Goal: Task Accomplishment & Management: Use online tool/utility

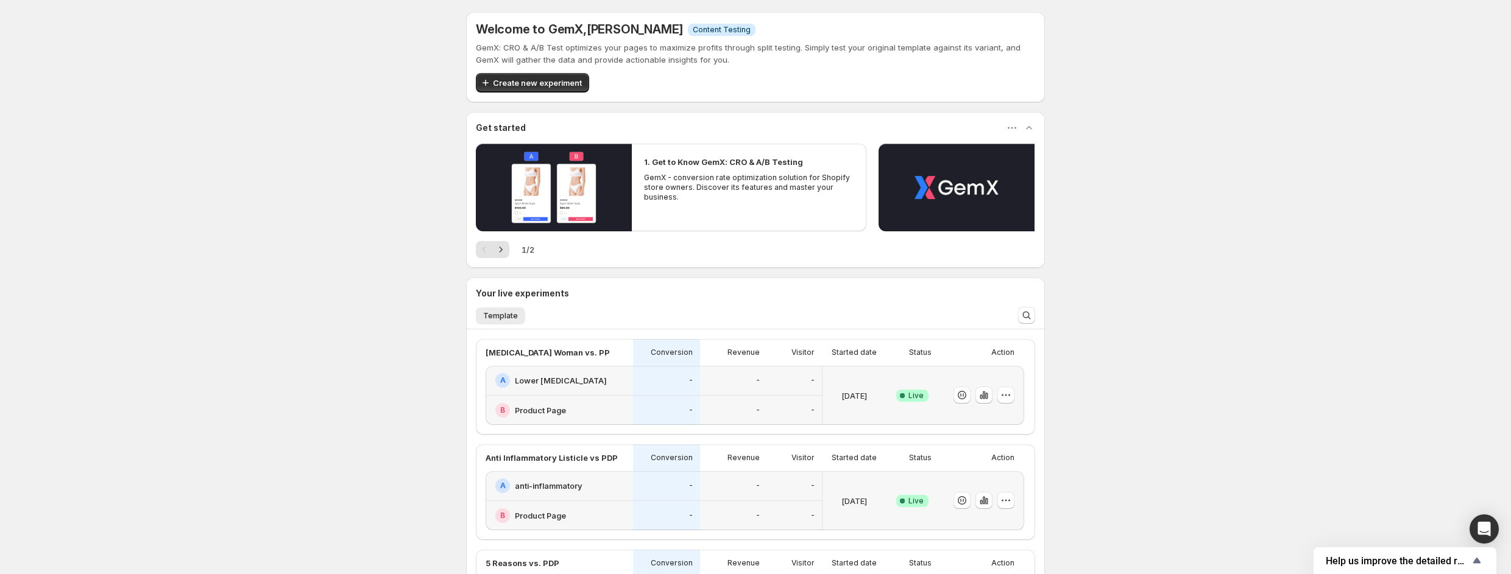
scroll to position [235, 0]
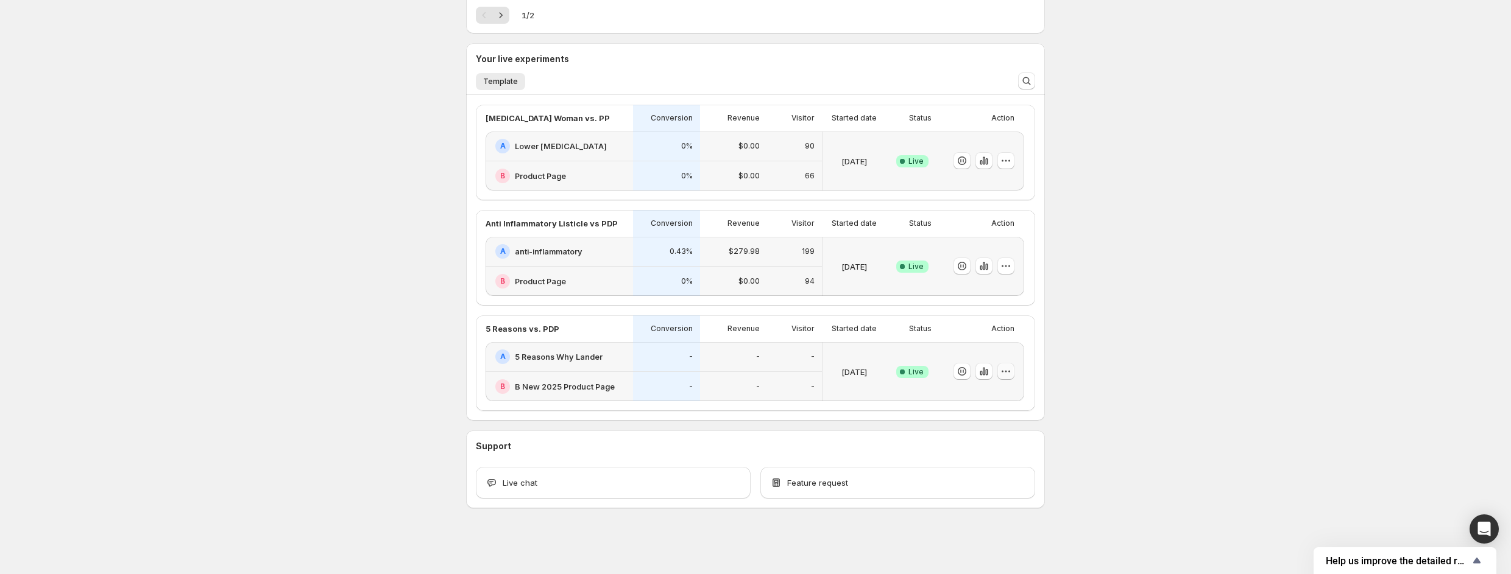
click at [1012, 370] on icon "button" at bounding box center [1006, 371] width 12 height 12
click at [805, 370] on div "-" at bounding box center [794, 357] width 55 height 30
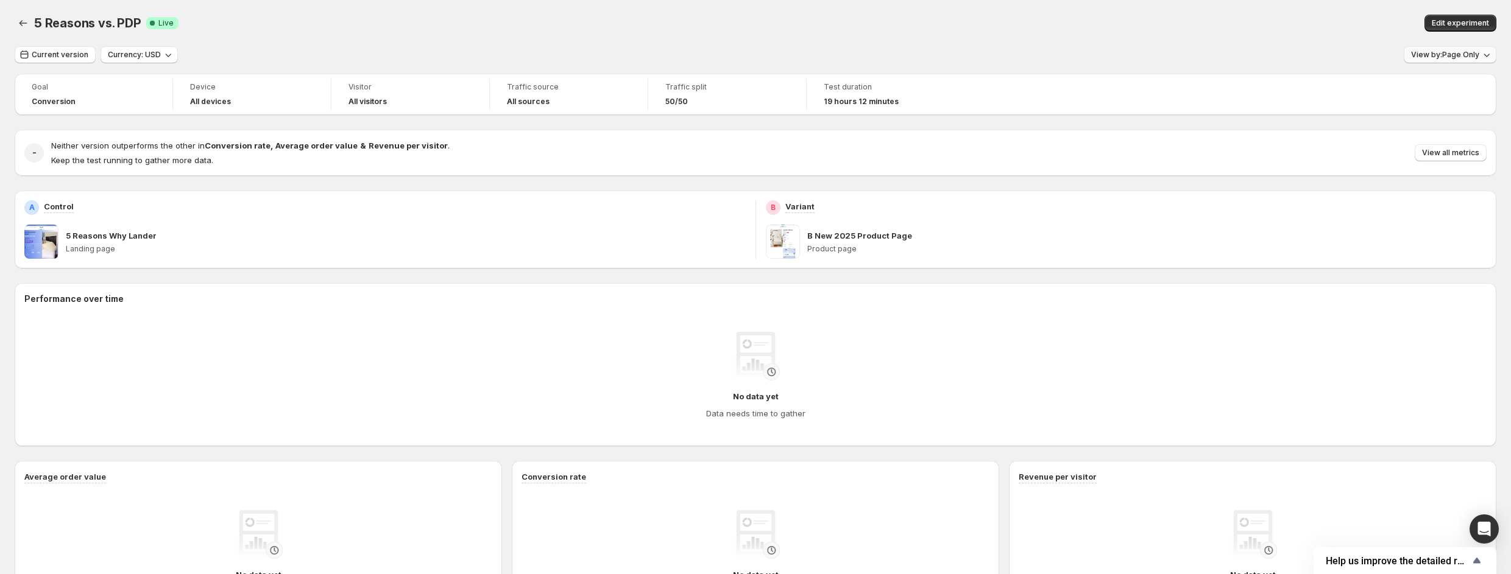
click at [1461, 49] on button "View by: Page Only" at bounding box center [1449, 54] width 93 height 17
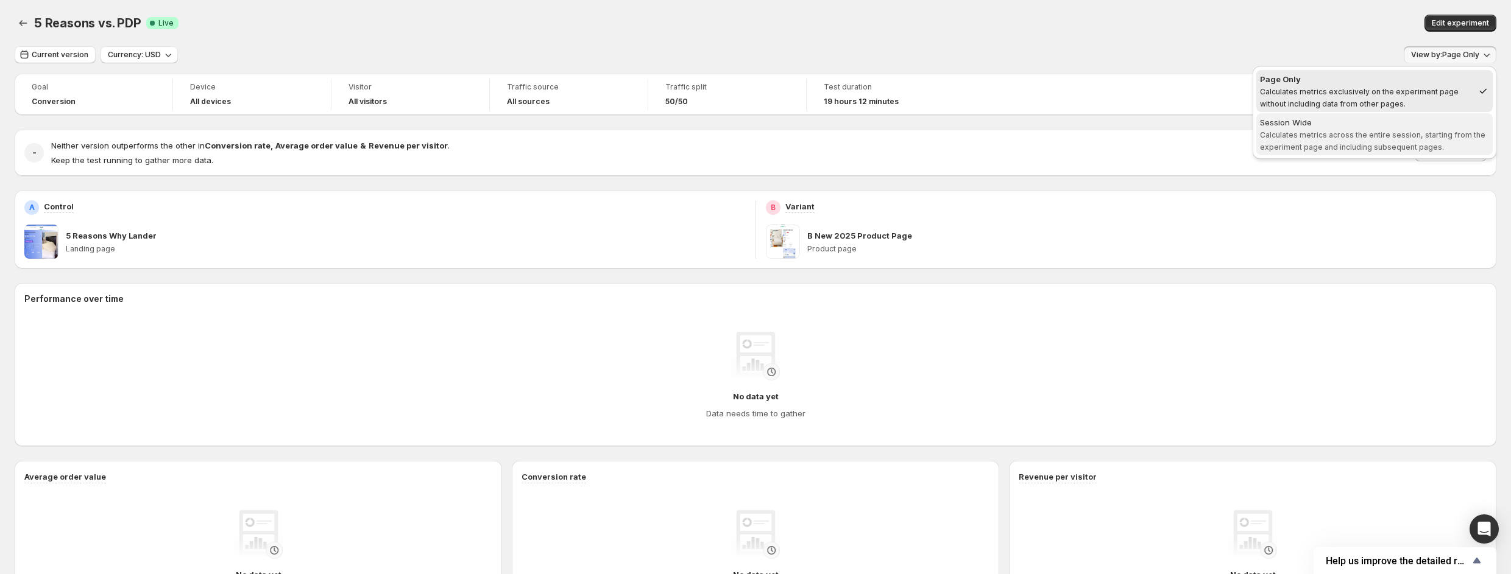
click at [1369, 129] on span "Session Wide Calculates metrics across the entire session, starting from the ex…" at bounding box center [1374, 134] width 229 height 37
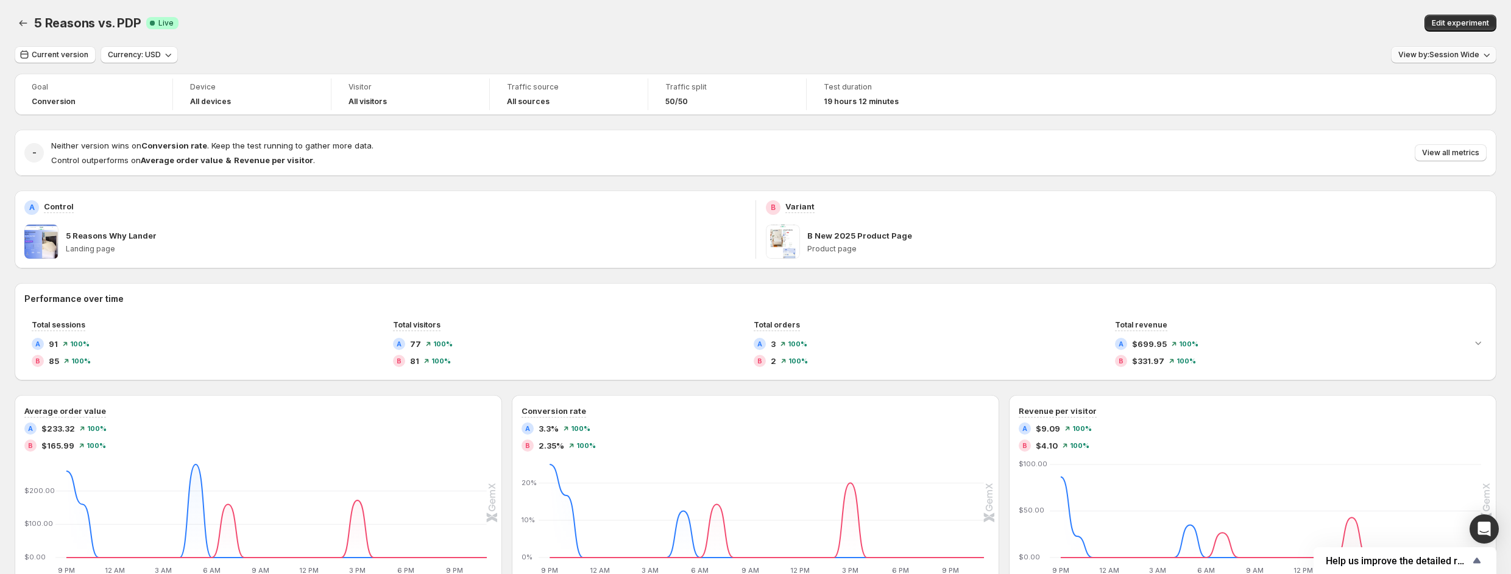
click at [1453, 58] on span "View by: Session Wide" at bounding box center [1438, 55] width 81 height 10
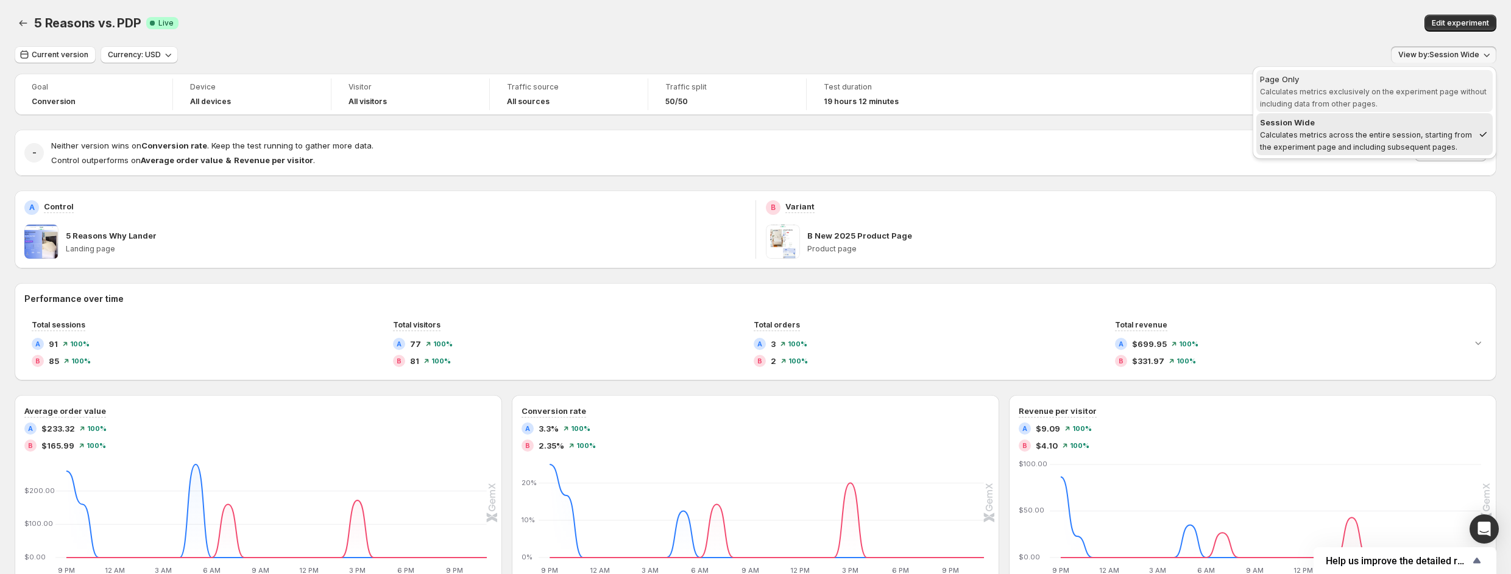
click at [1409, 81] on div "Page Only" at bounding box center [1374, 79] width 229 height 12
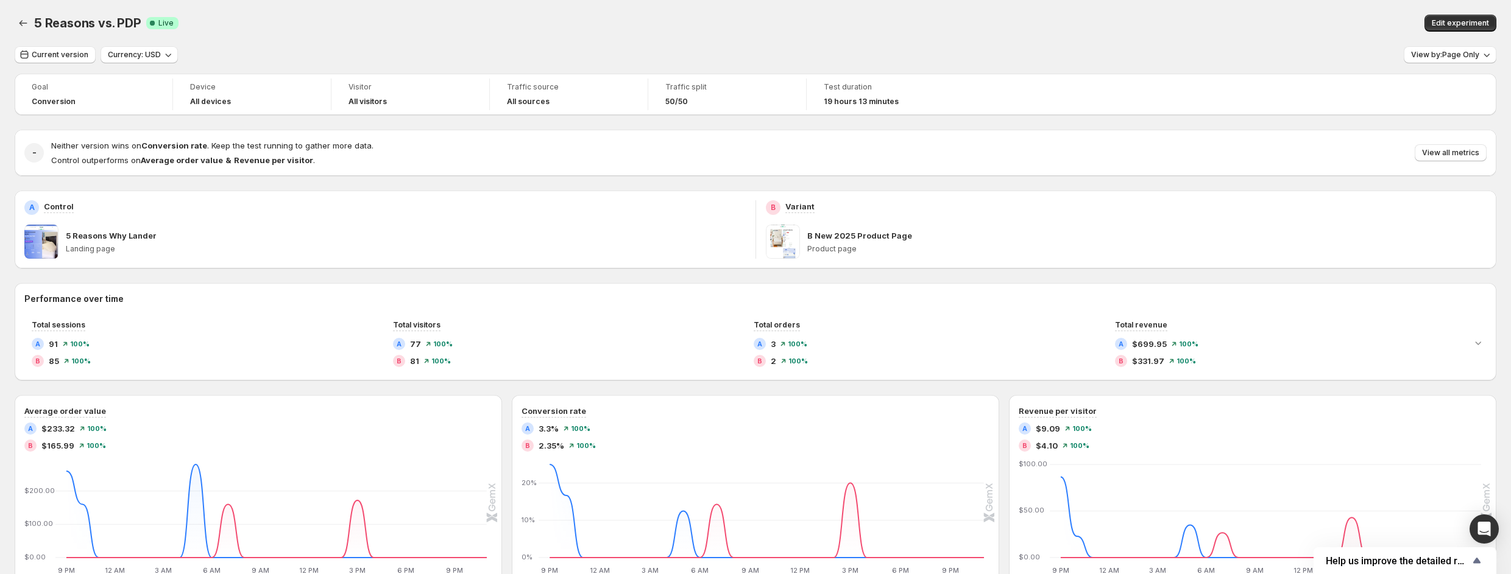
click at [1233, 49] on div "Current version Currency: USD View by: Page Only" at bounding box center [755, 55] width 1481 height 18
